Goal: Task Accomplishment & Management: Manage account settings

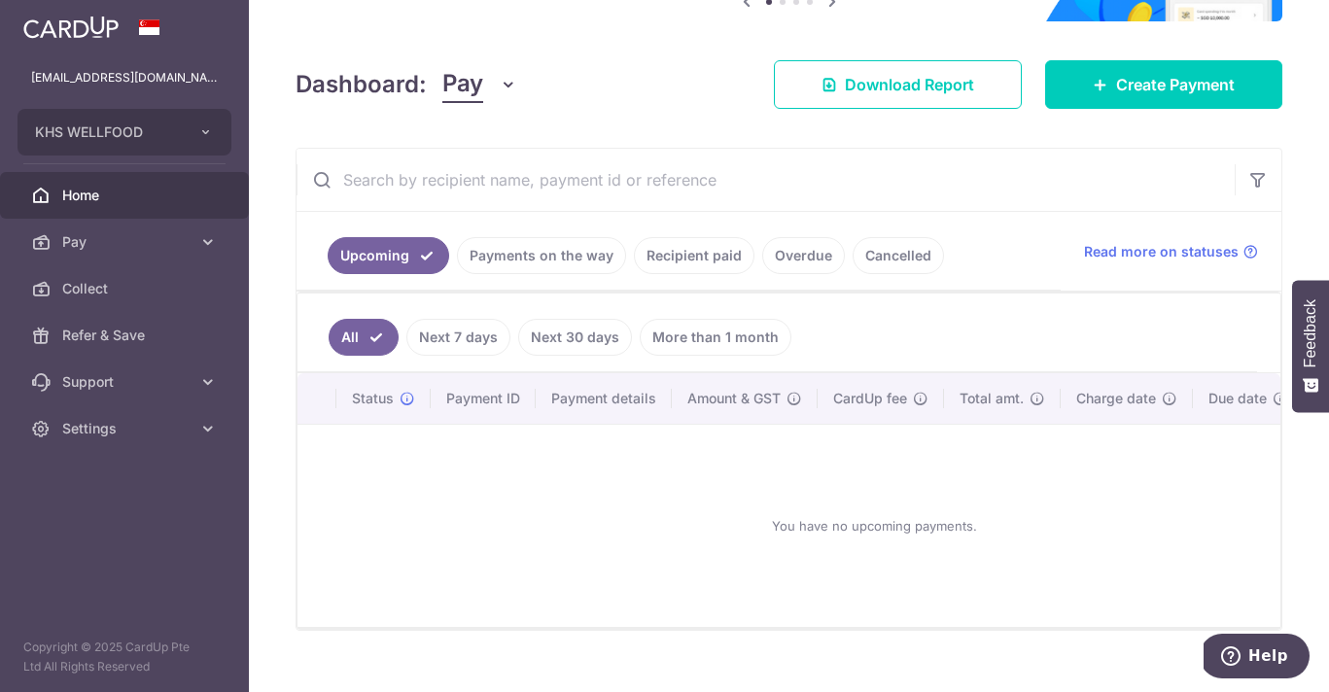
scroll to position [230, 0]
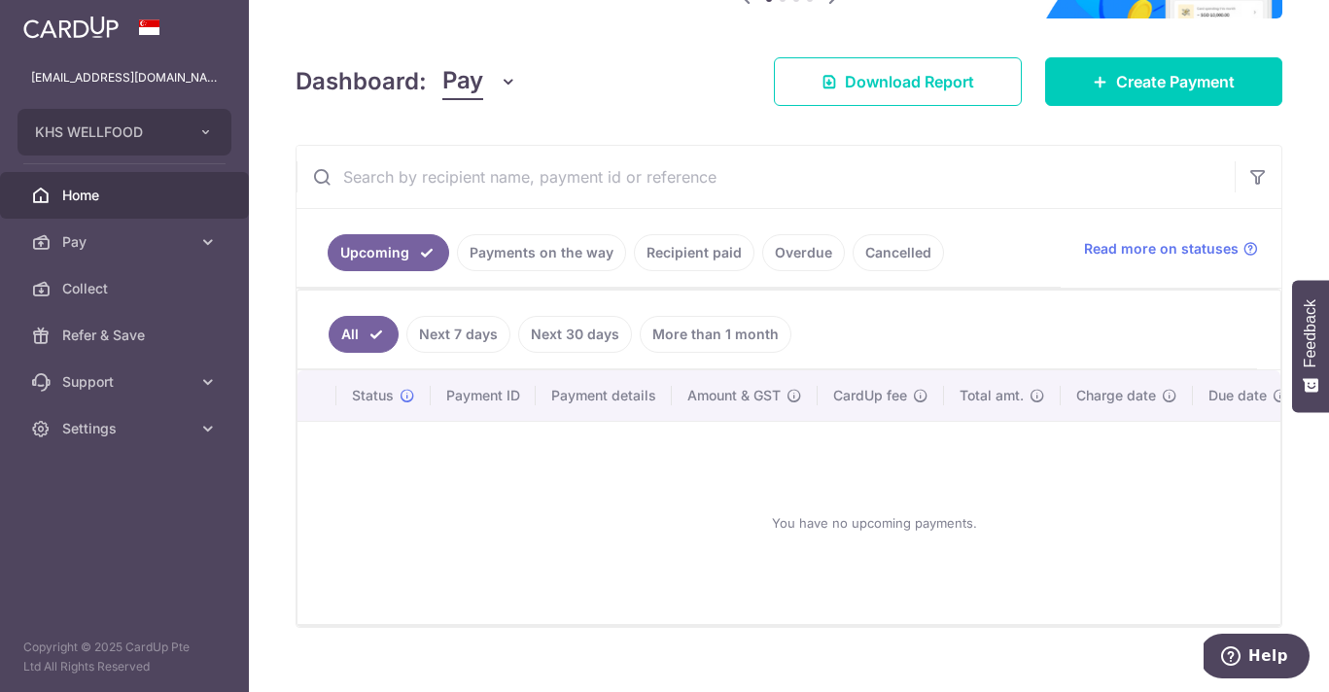
click at [671, 257] on link "Recipient paid" at bounding box center [694, 252] width 121 height 37
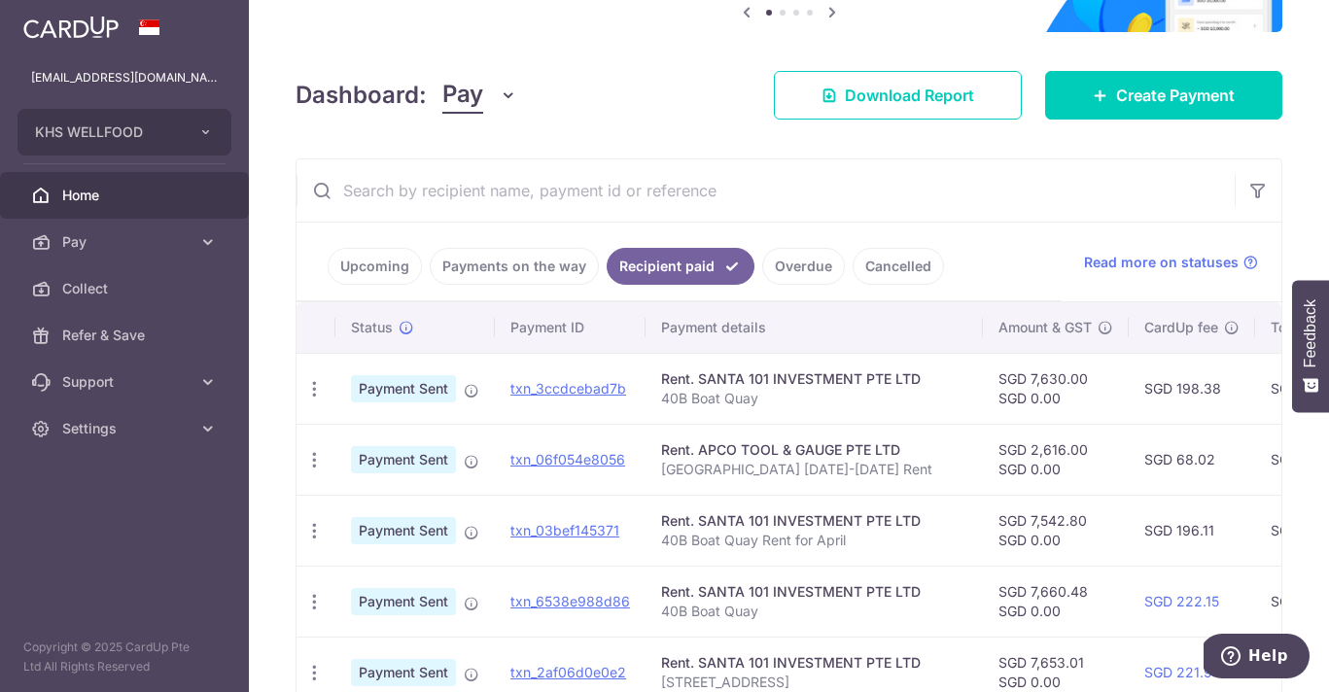
scroll to position [216, 0]
click at [803, 264] on link "Overdue" at bounding box center [803, 267] width 83 height 37
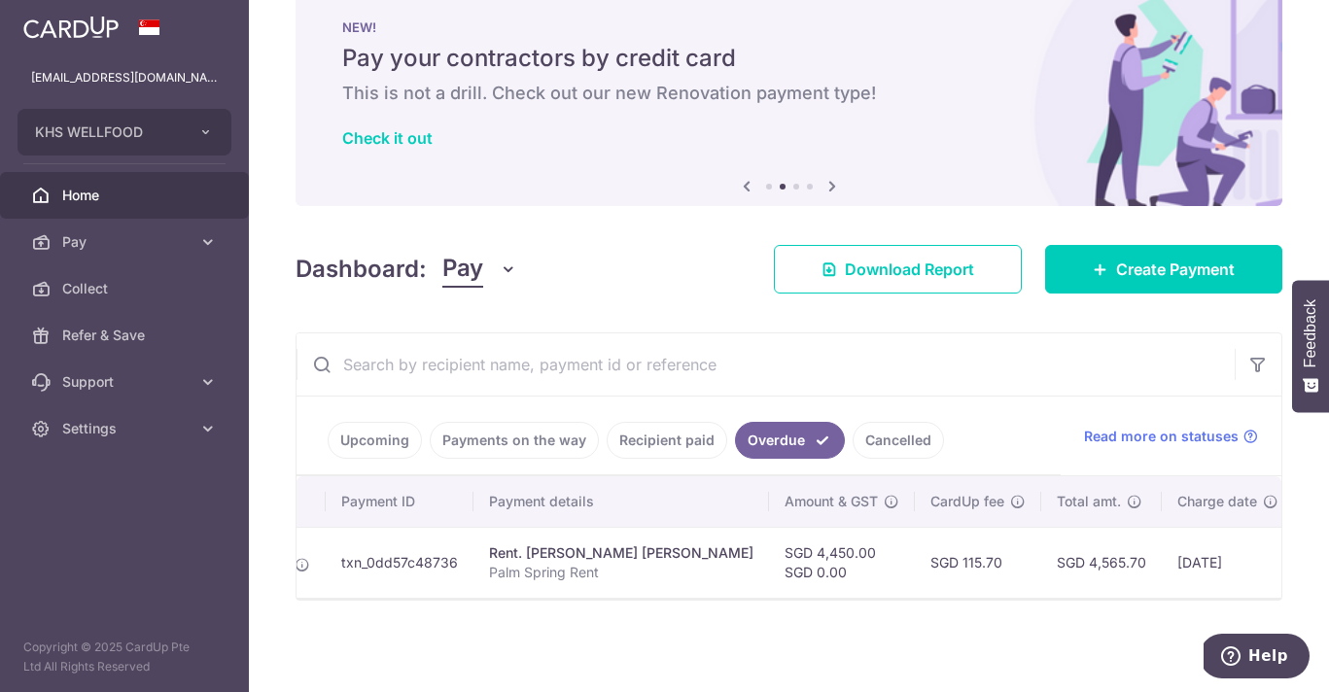
scroll to position [0, 0]
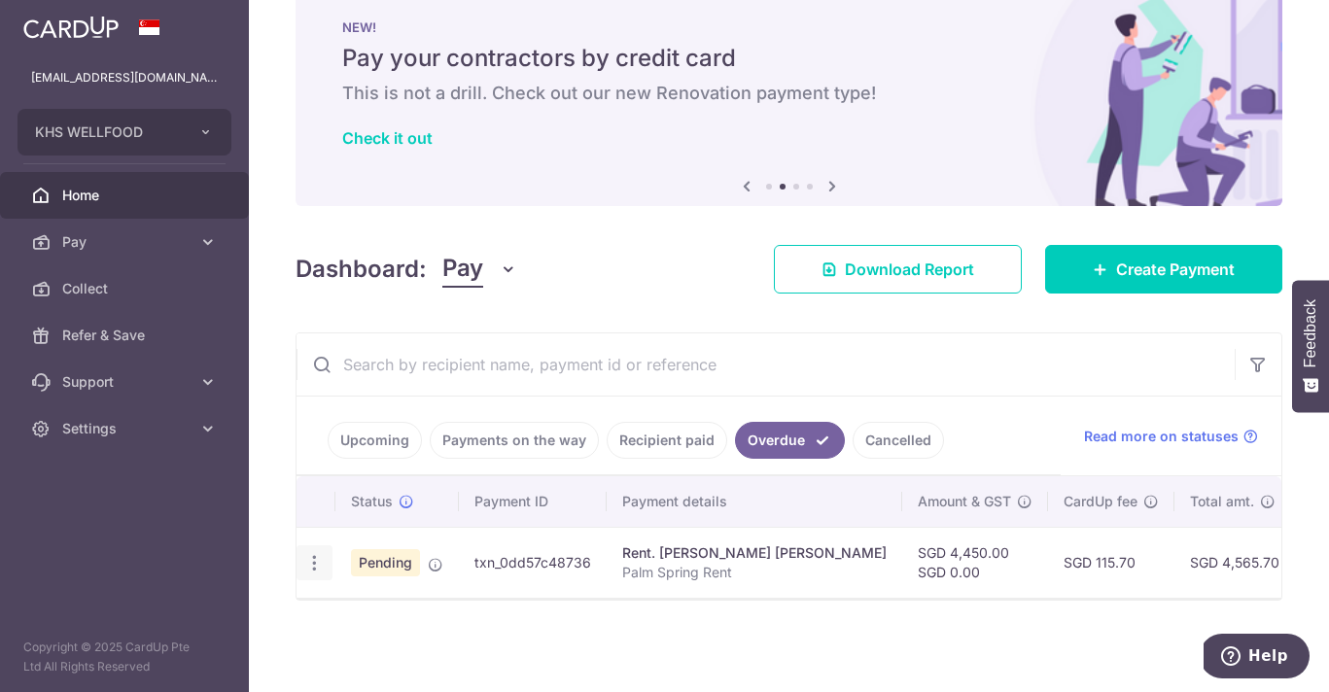
click at [318, 575] on div "Update payment Cancel payment" at bounding box center [314, 563] width 36 height 36
click at [311, 565] on icon "button" at bounding box center [314, 563] width 20 height 20
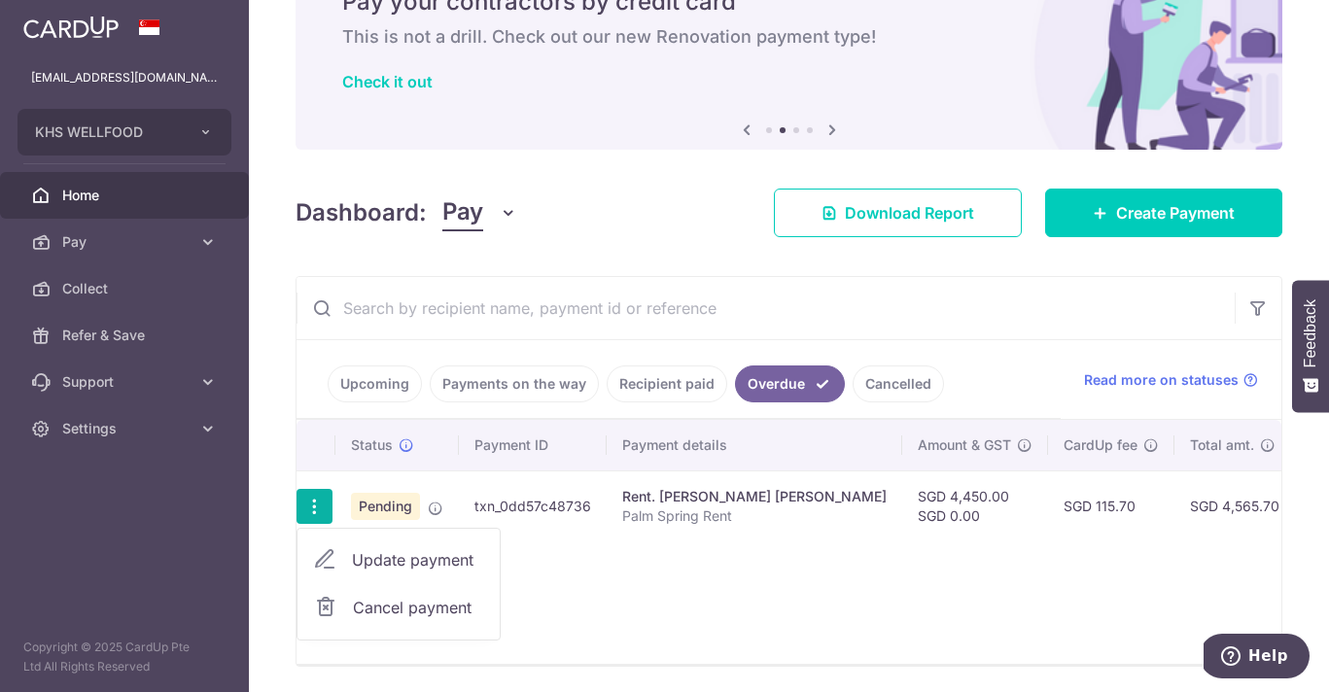
scroll to position [100, 0]
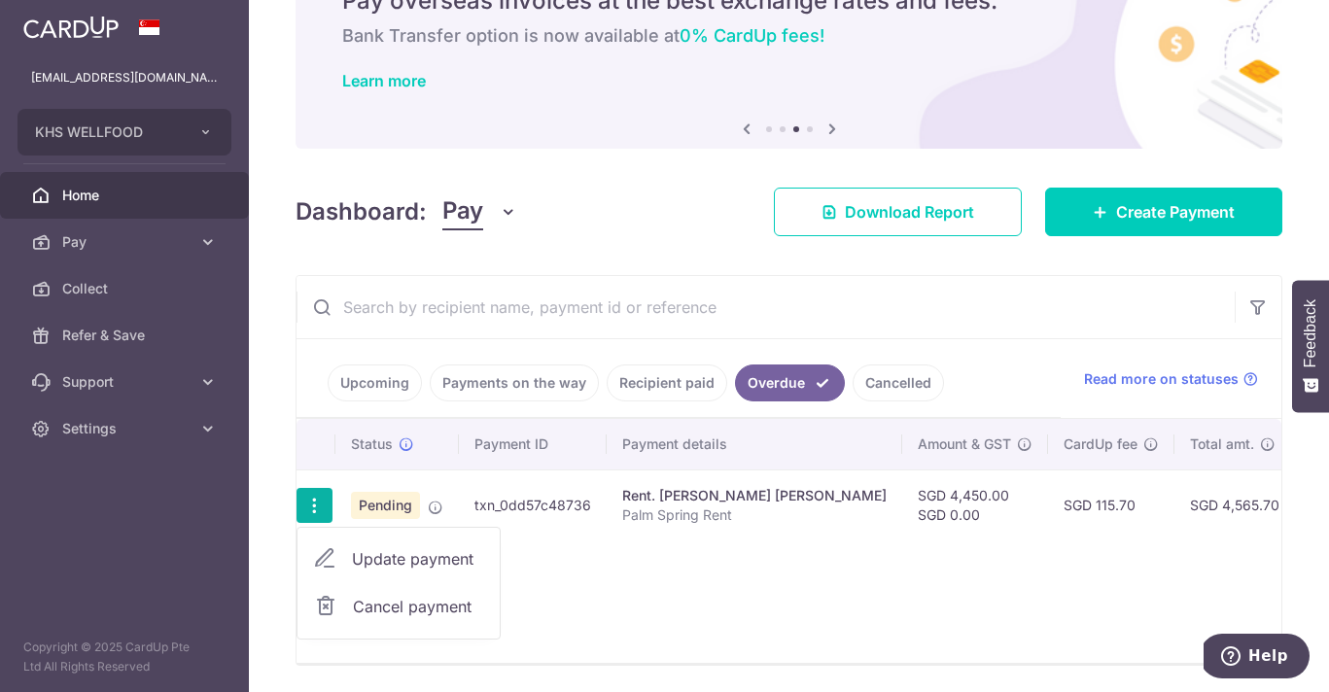
click at [438, 552] on span "Update payment" at bounding box center [418, 558] width 132 height 23
radio input "true"
type input "4,450.00"
type input "0.00"
type input "[DATE]"
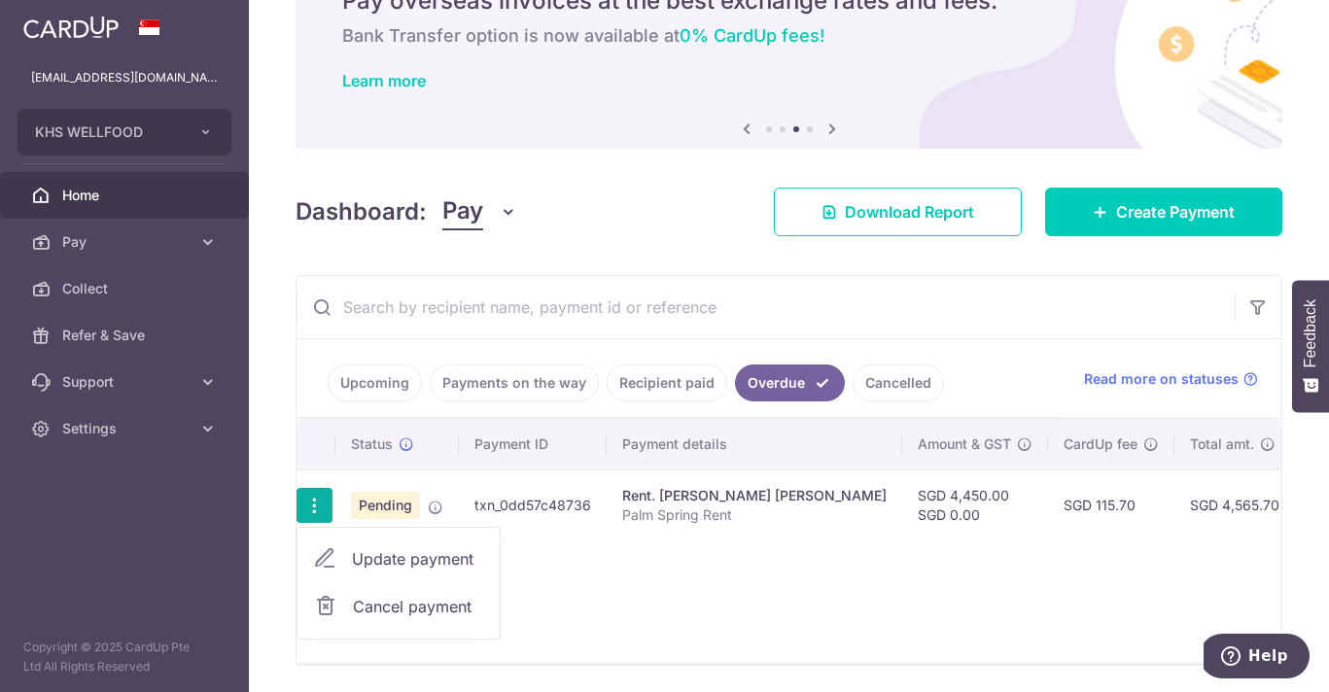
type input "Palm Spring Rent"
type input "Palm Spring Ren"
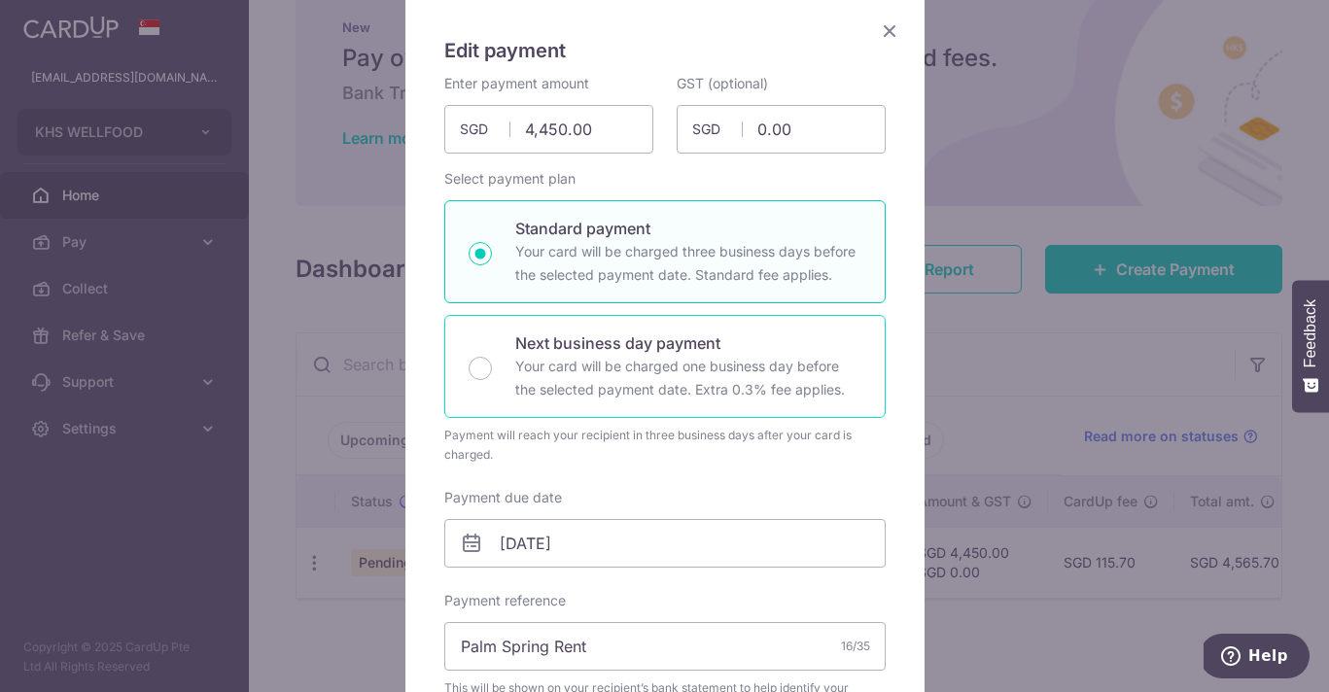
scroll to position [154, 0]
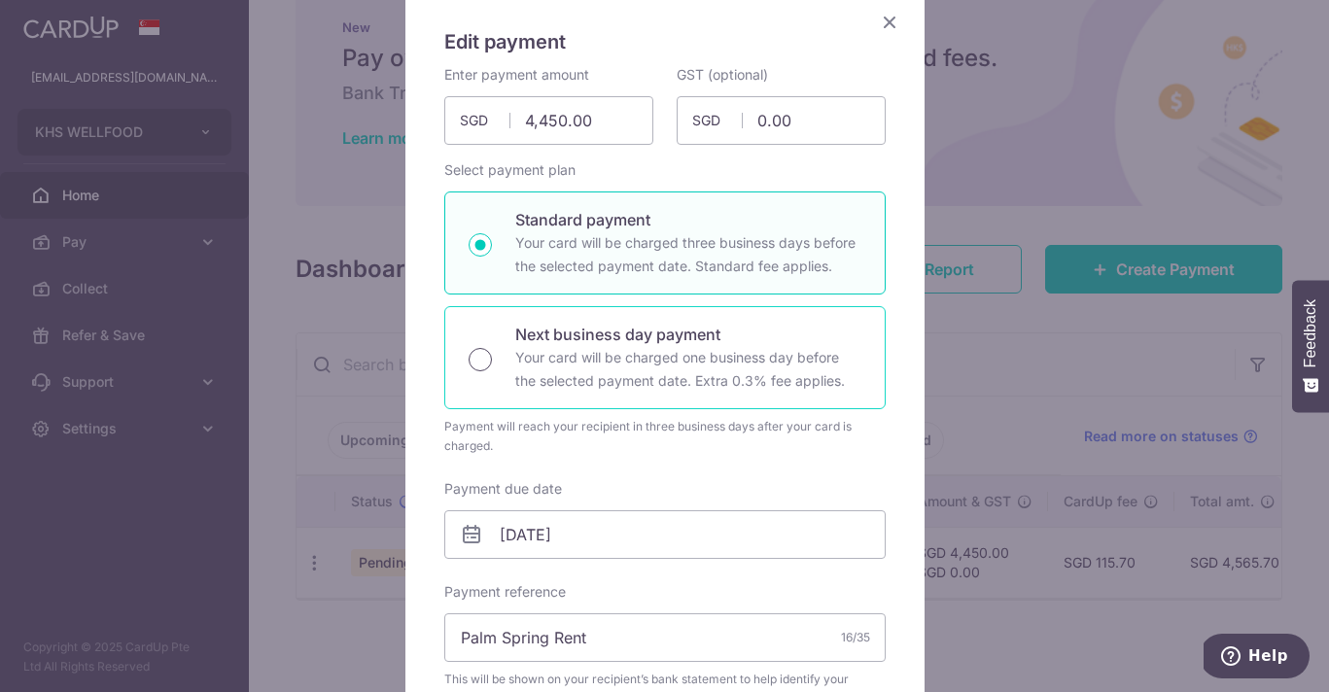
click at [482, 359] on input "Next business day payment Your card will be charged one business day before the…" at bounding box center [480, 359] width 23 height 23
radio input "true"
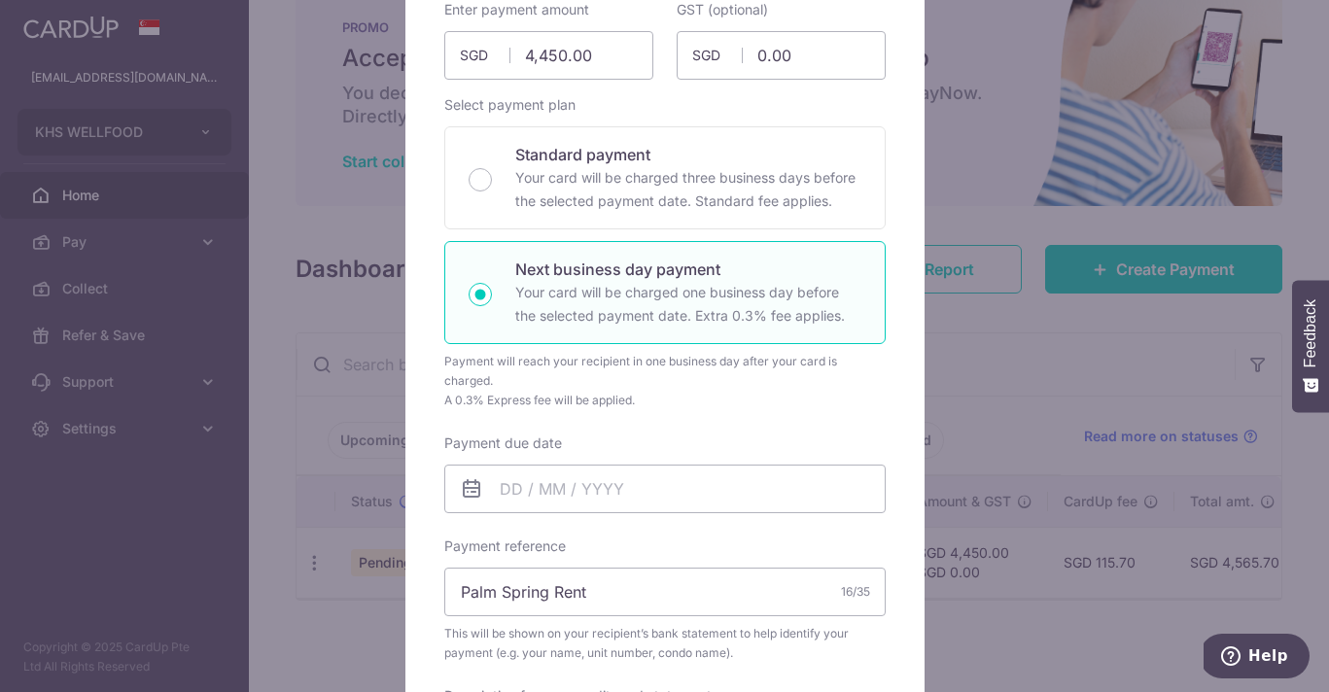
scroll to position [227, 0]
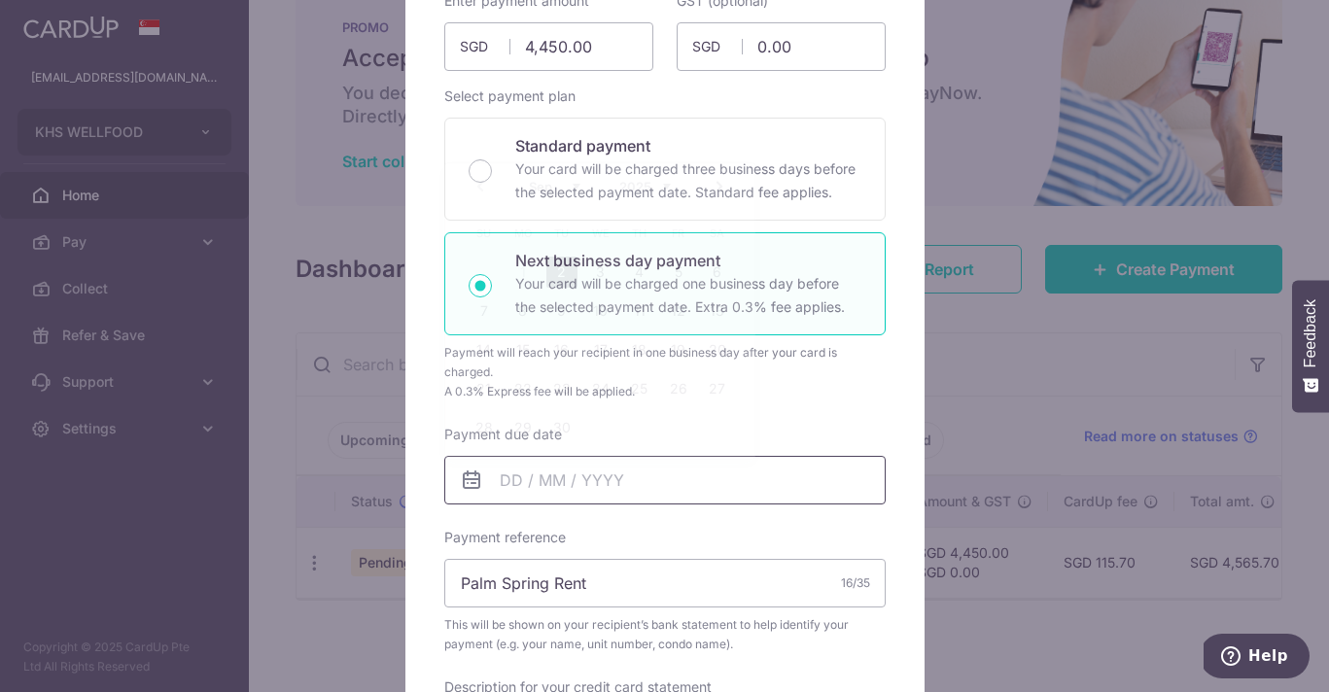
click at [599, 484] on input "Payment due date" at bounding box center [664, 480] width 441 height 49
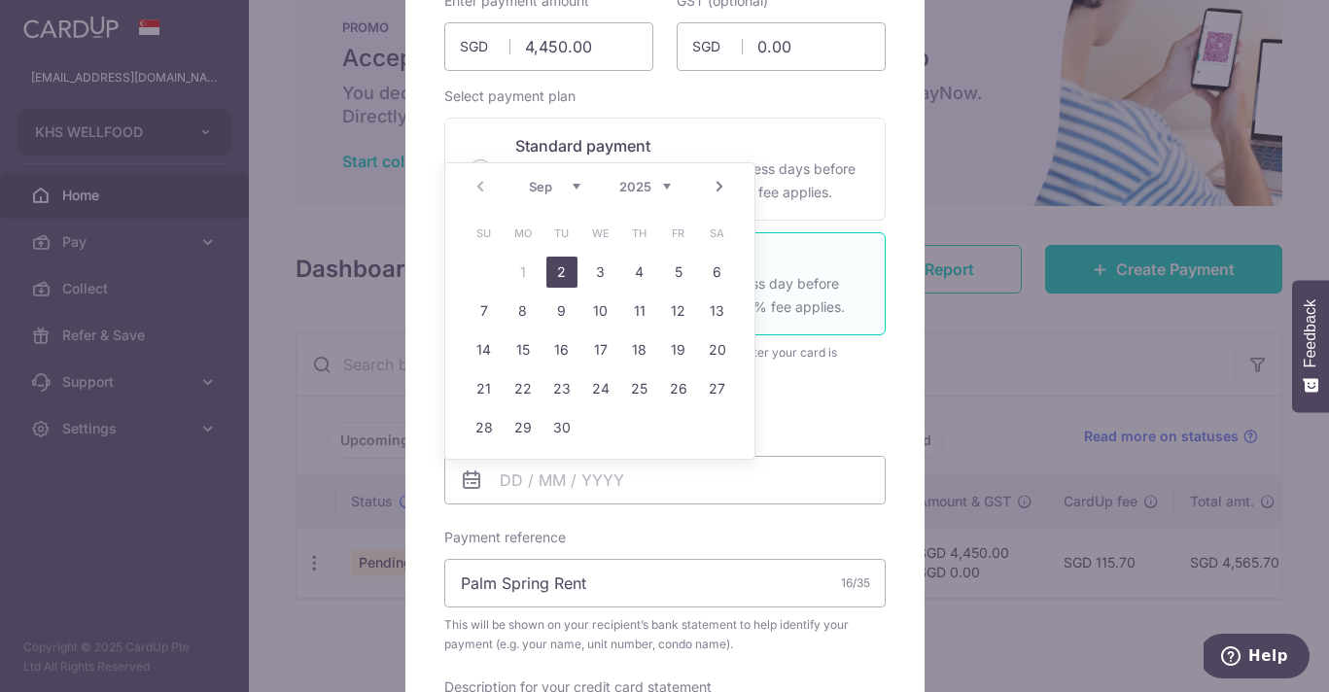
click at [558, 271] on link "2" at bounding box center [561, 272] width 31 height 31
type input "[DATE]"
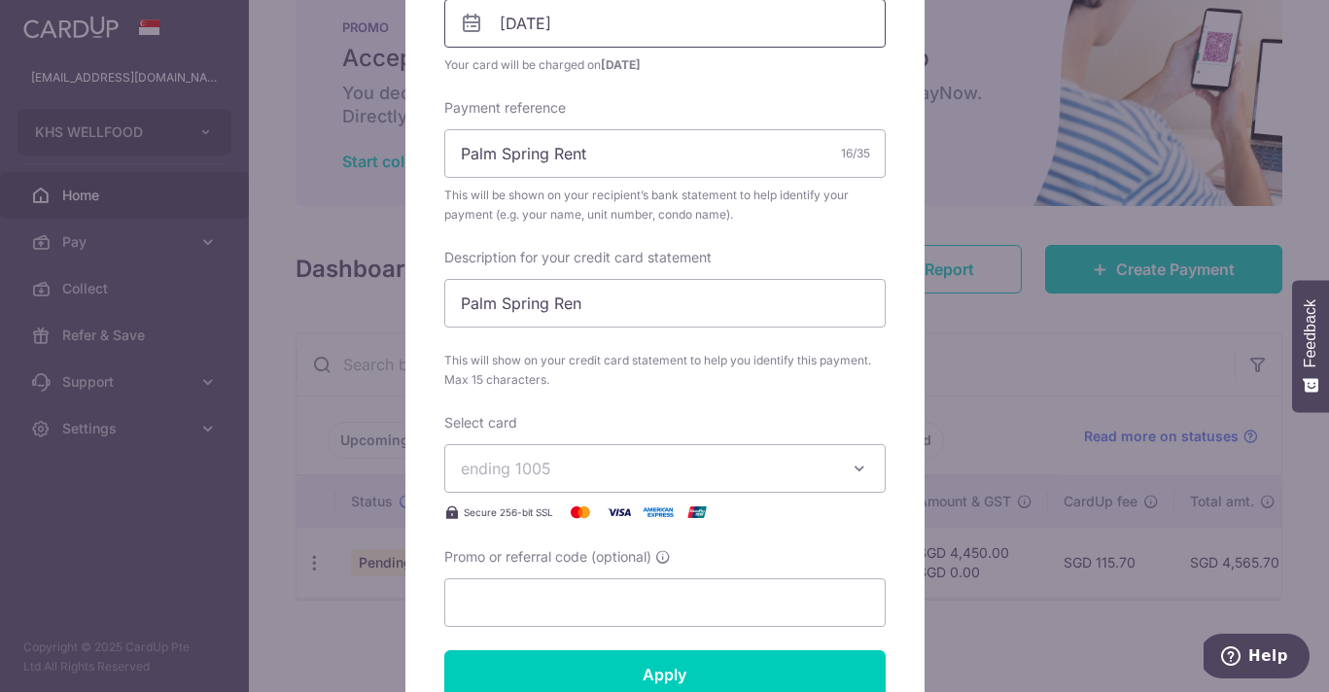
scroll to position [691, 0]
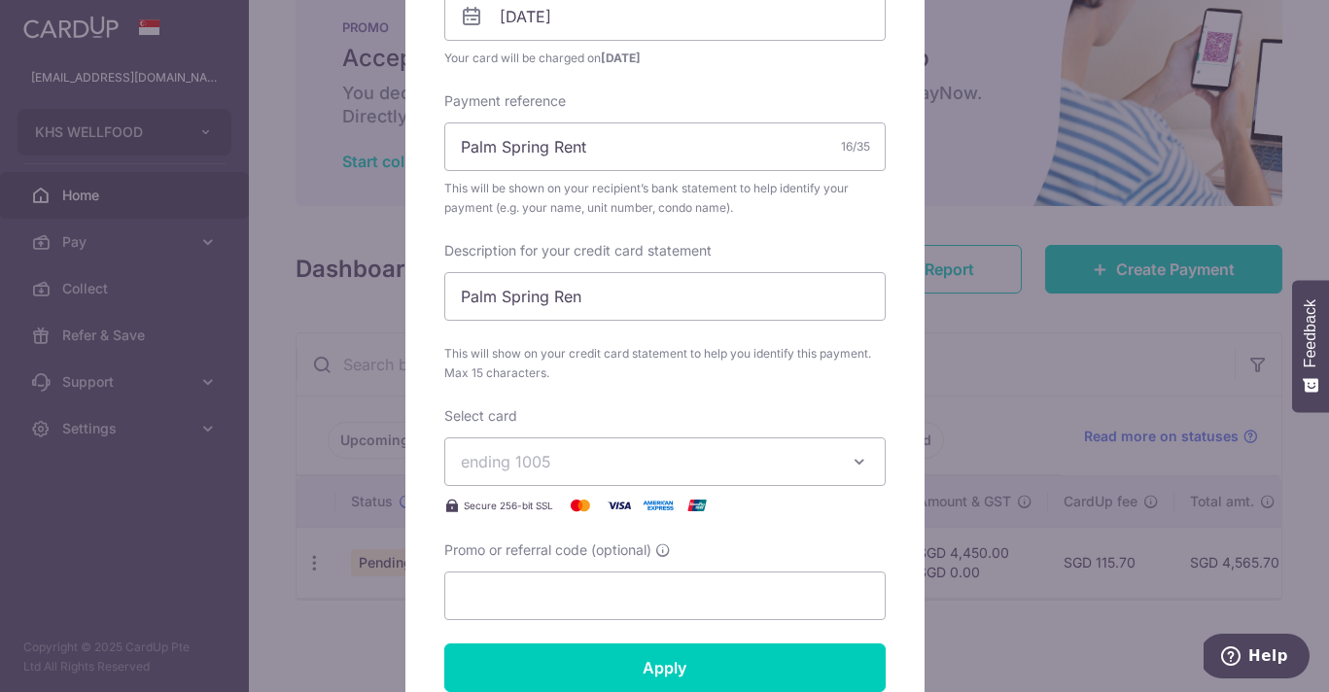
click at [714, 471] on span "ending 1005" at bounding box center [647, 461] width 373 height 23
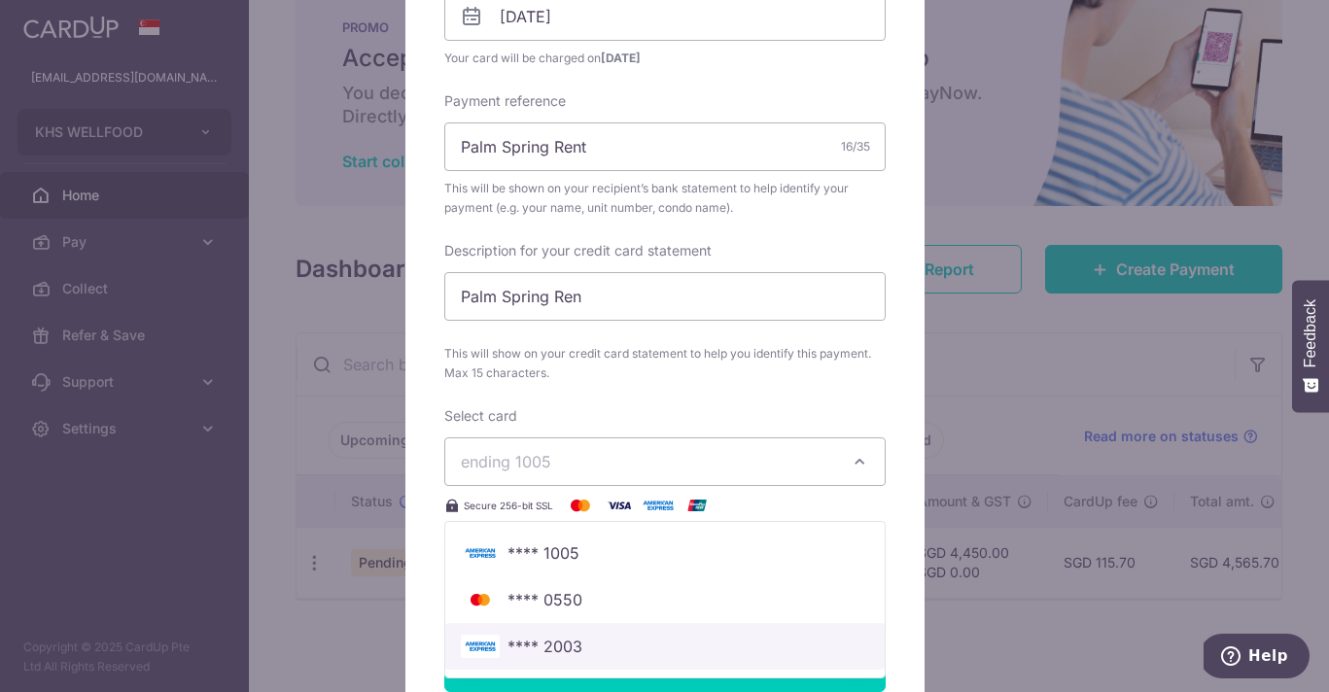
click at [699, 640] on span "**** 2003" at bounding box center [665, 646] width 408 height 23
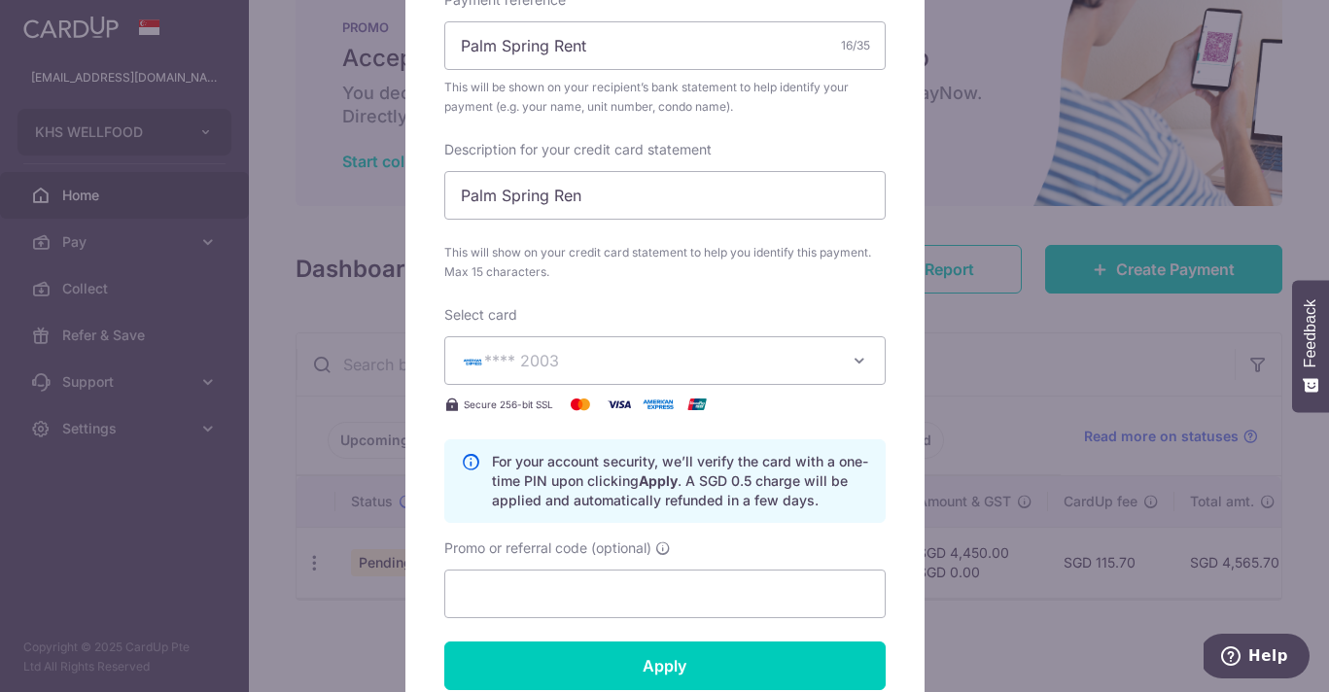
scroll to position [863, 0]
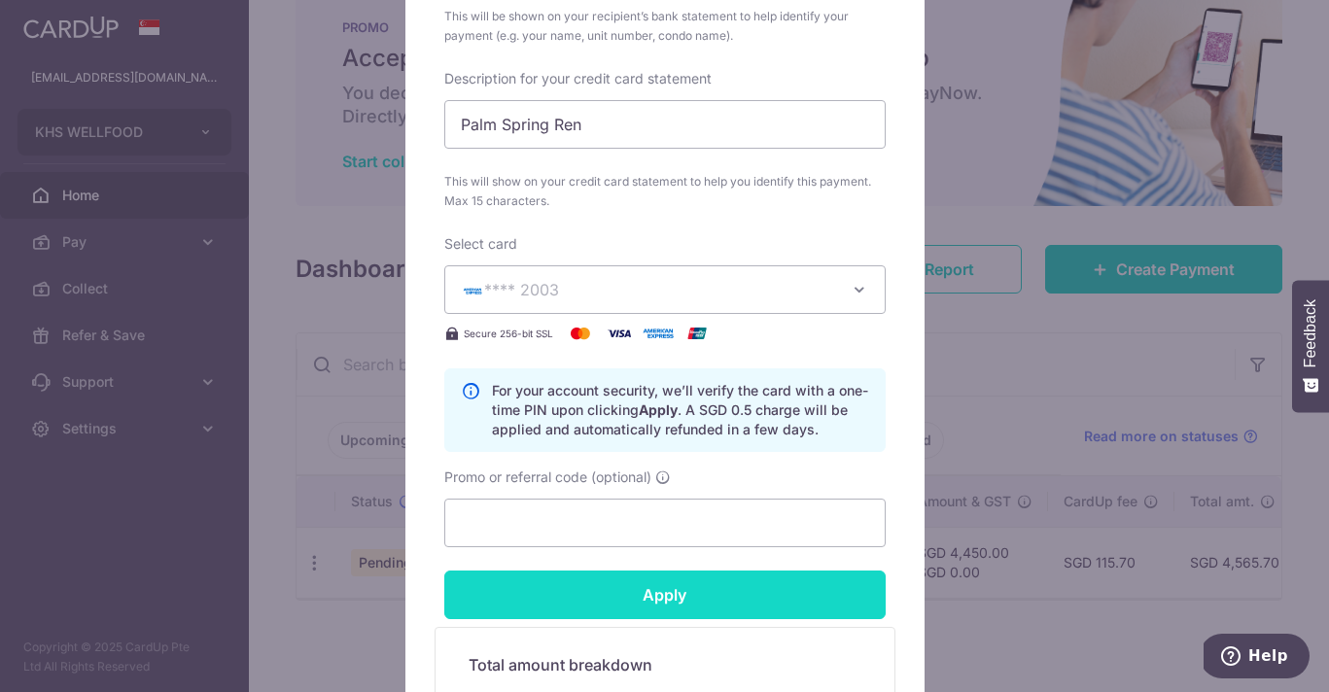
click at [697, 597] on input "Apply" at bounding box center [664, 595] width 441 height 49
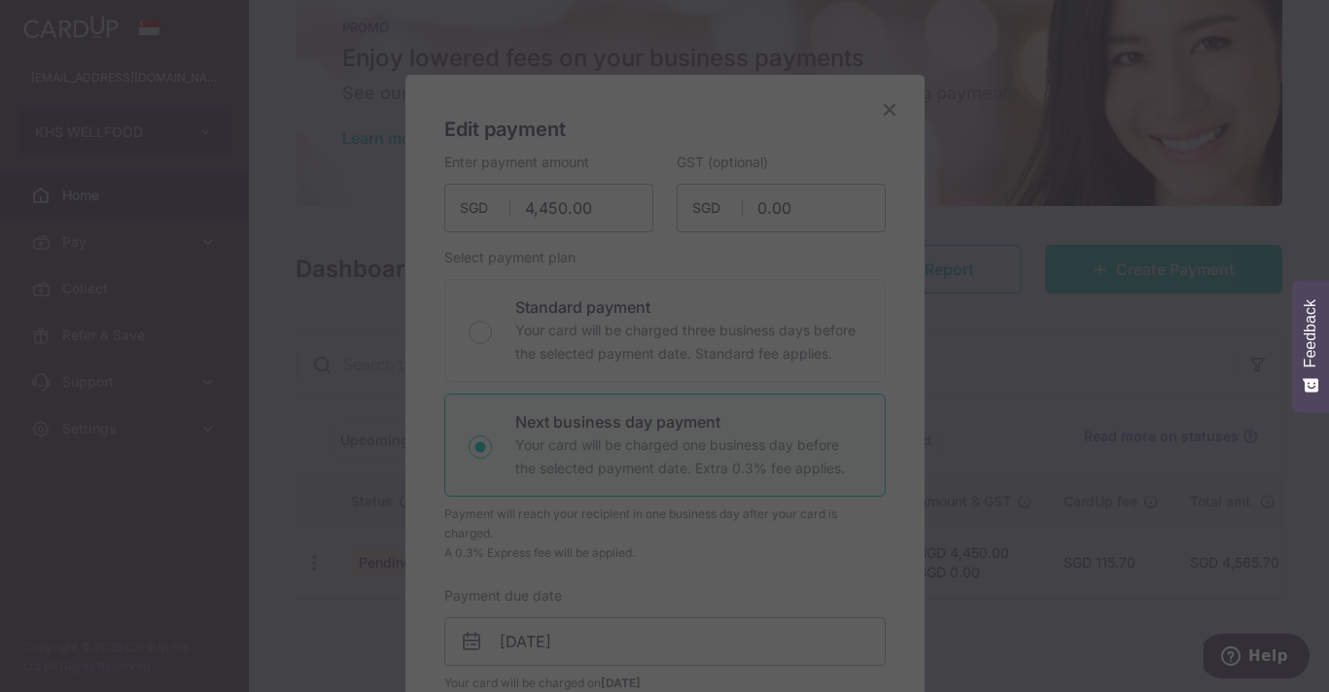
scroll to position [0, 0]
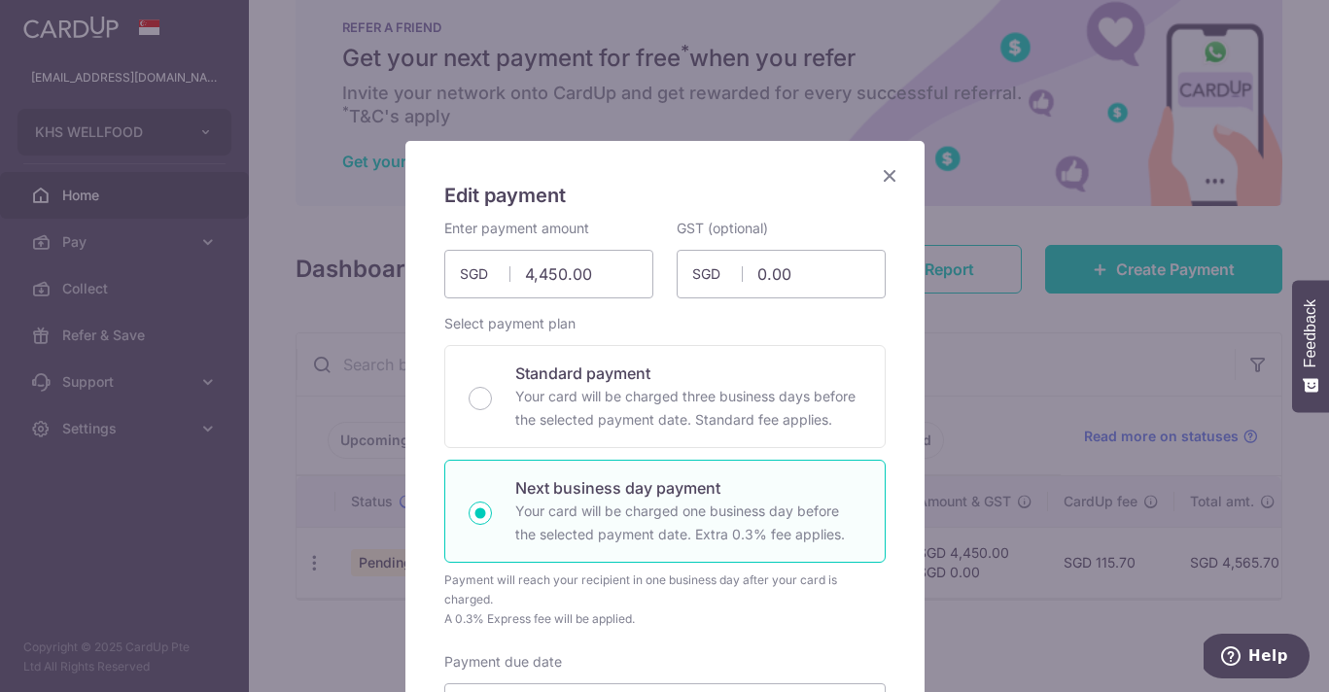
type input "Successfully Applied"
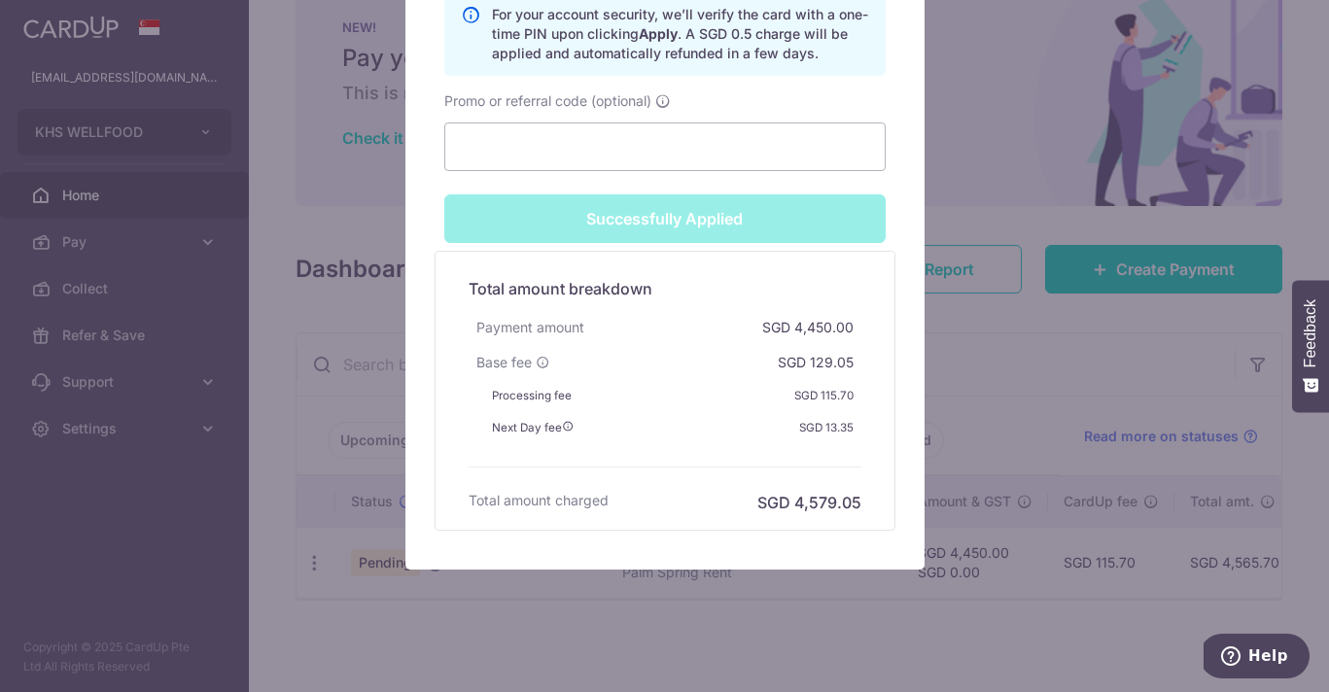
scroll to position [1326, 0]
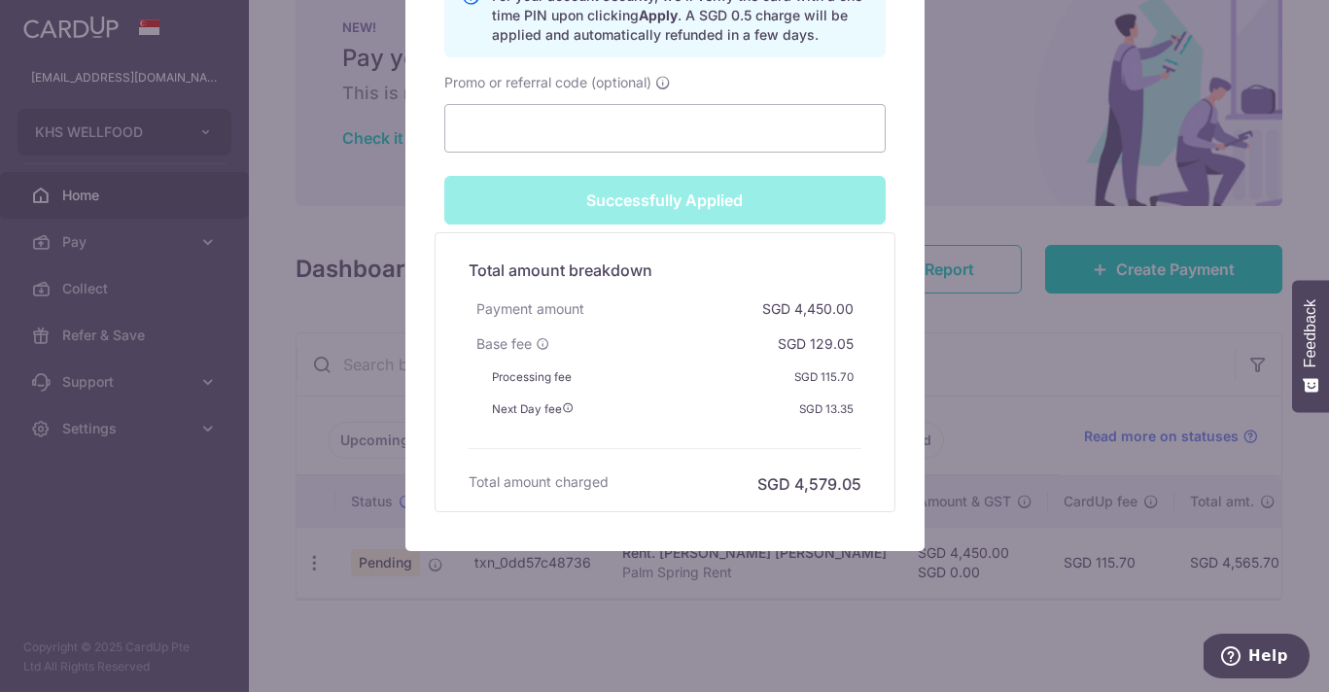
click at [724, 619] on div "Edit payment By clicking apply, you will make changes to all payments to [PERSO…" at bounding box center [664, 346] width 1329 height 692
